Goal: Task Accomplishment & Management: Use online tool/utility

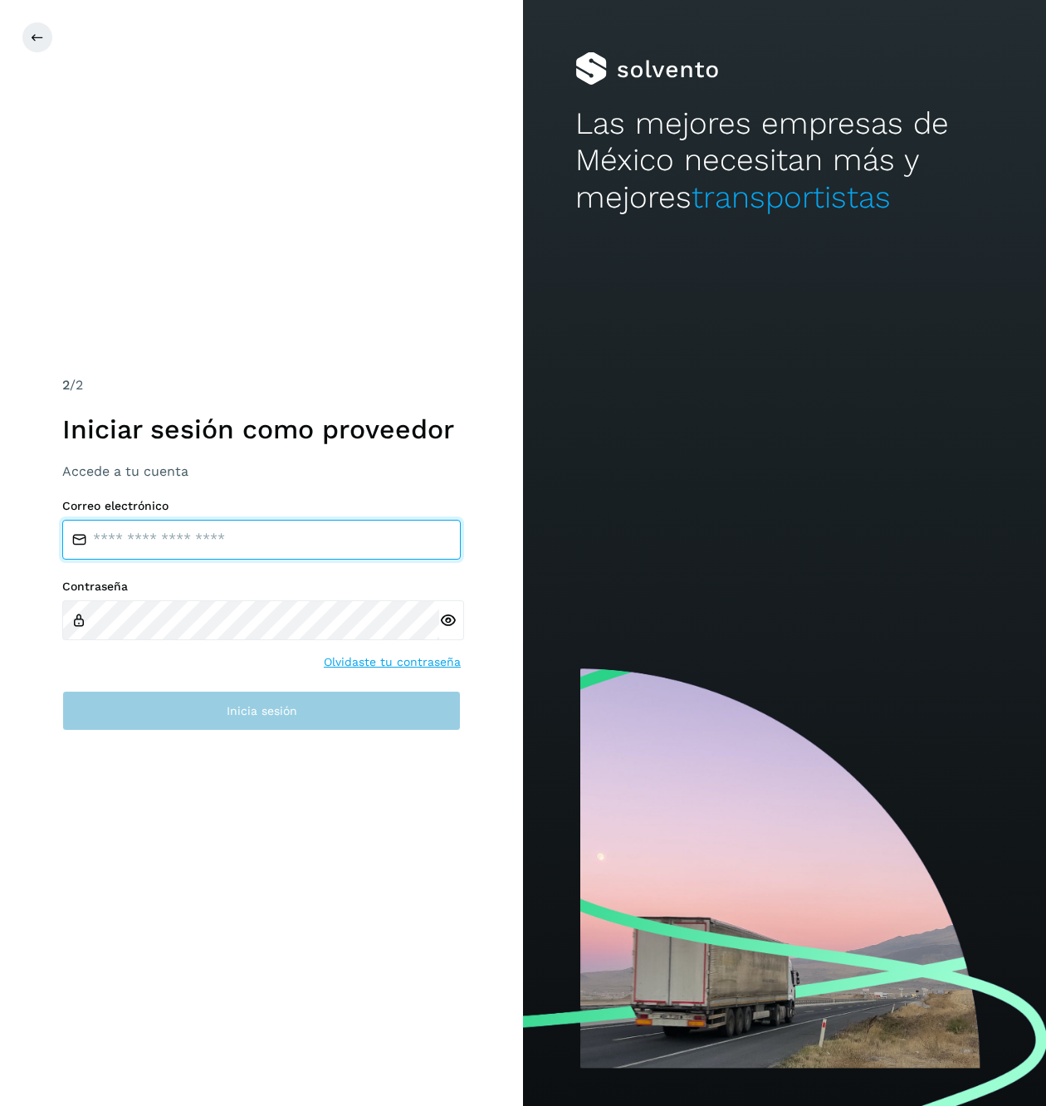
type input "**********"
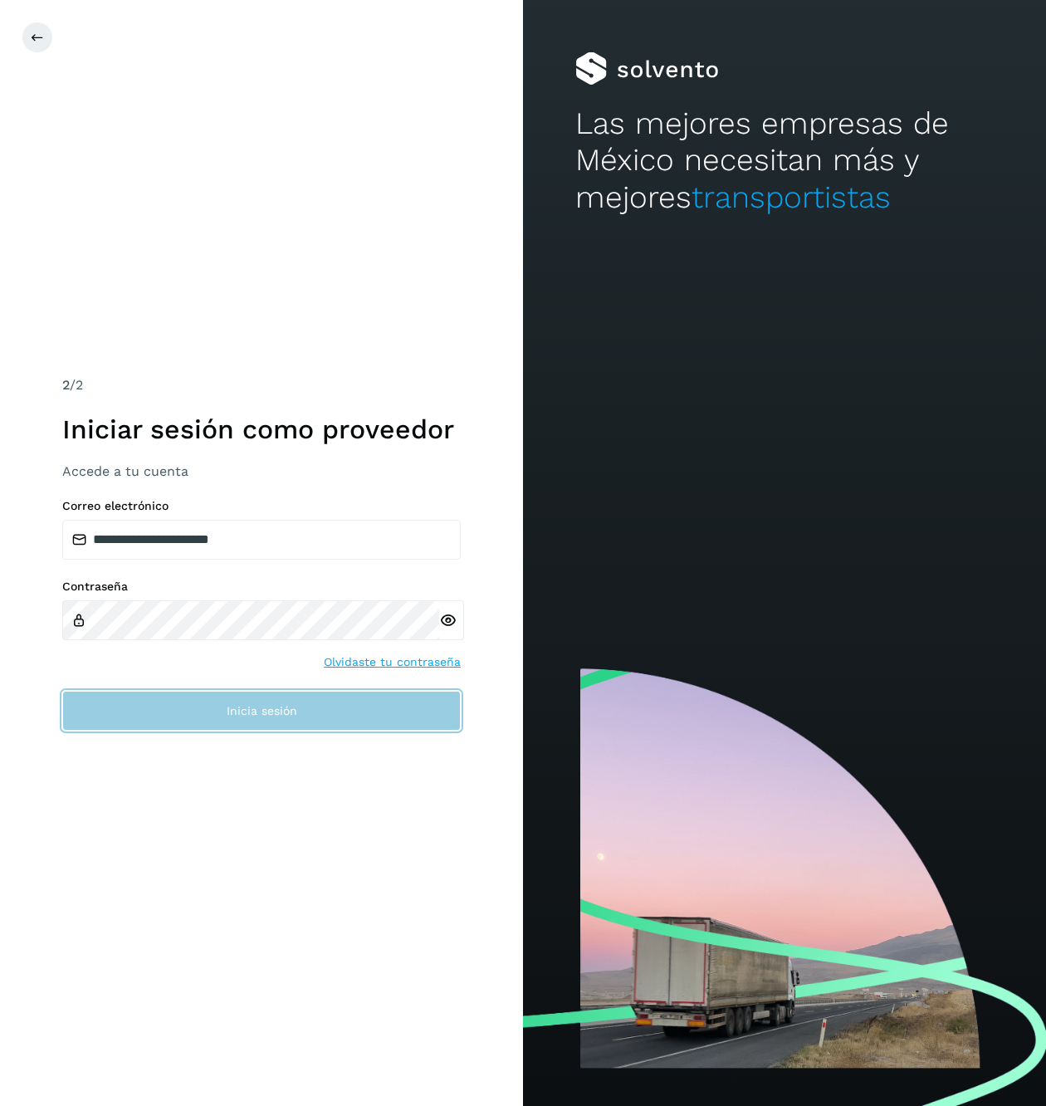
click at [176, 699] on button "Inicia sesión" at bounding box center [261, 711] width 398 height 40
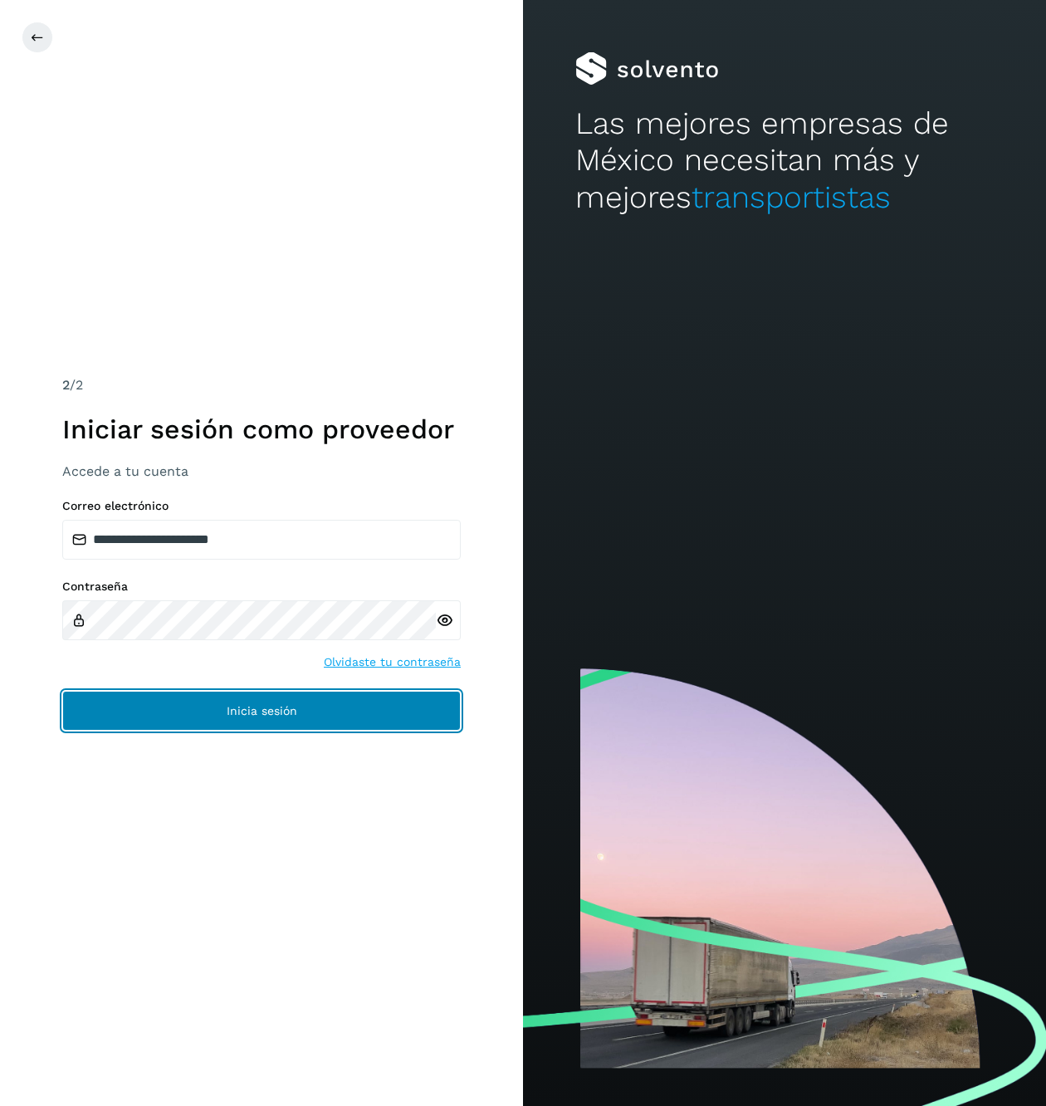
click at [372, 703] on button "Inicia sesión" at bounding box center [261, 711] width 398 height 40
click at [296, 711] on span "Inicia sesión" at bounding box center [262, 711] width 71 height 12
click at [392, 714] on button "Inicia sesión" at bounding box center [261, 711] width 398 height 40
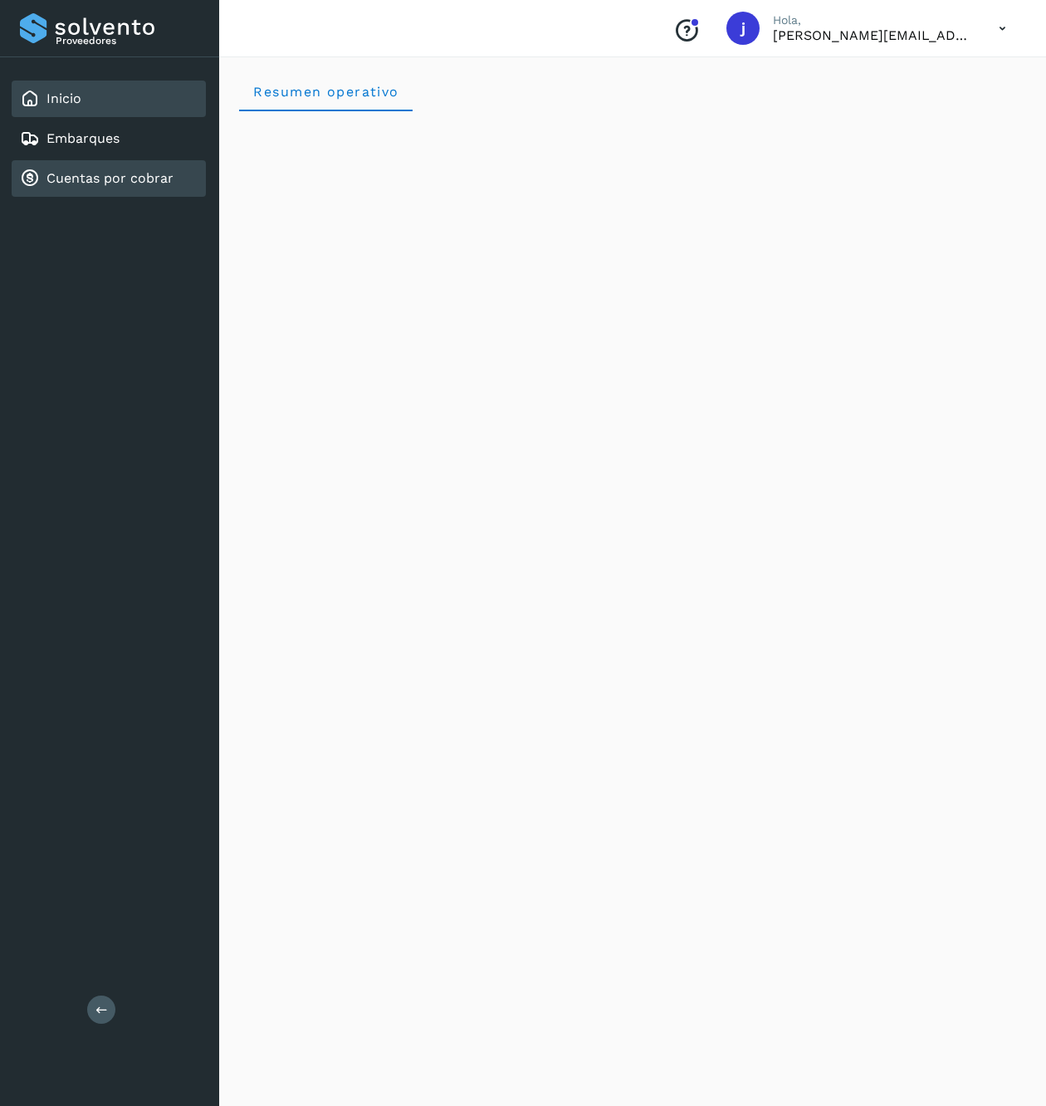
click at [128, 160] on div "Cuentas por cobrar" at bounding box center [109, 178] width 194 height 37
click at [124, 148] on div "Embarques" at bounding box center [109, 138] width 194 height 37
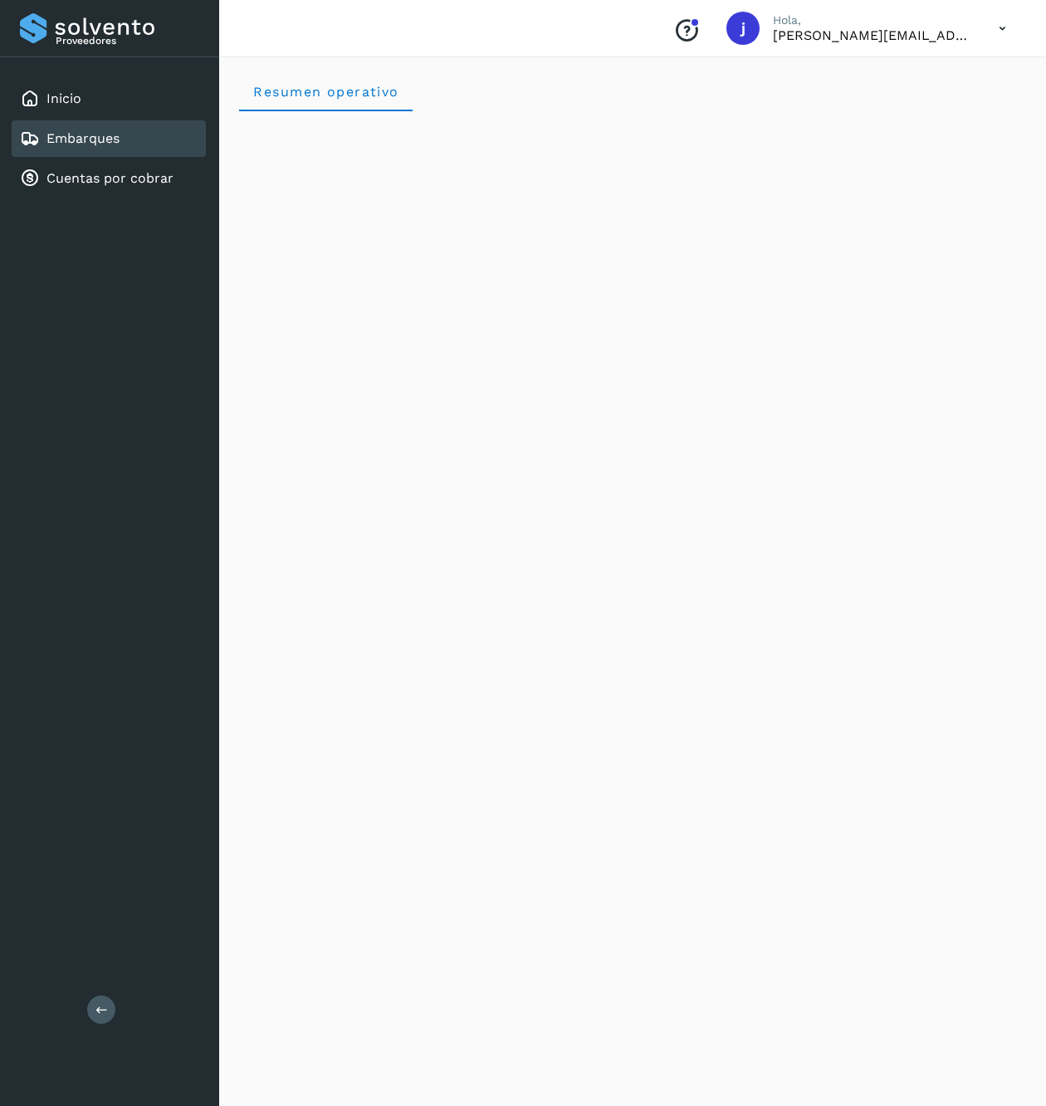
click at [124, 144] on div "Embarques" at bounding box center [109, 138] width 194 height 37
